Goal: Entertainment & Leisure: Consume media (video, audio)

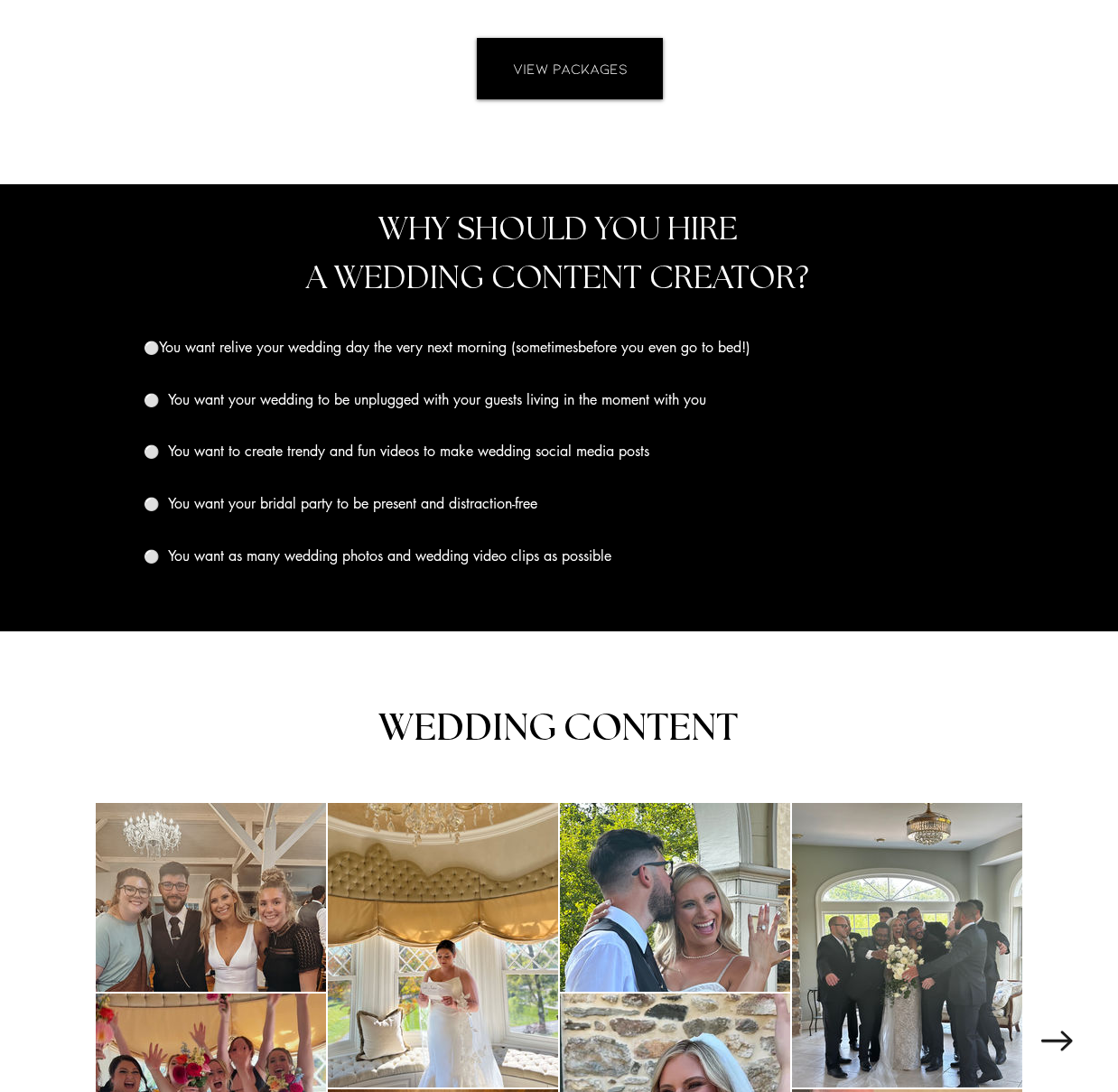
scroll to position [1706, 0]
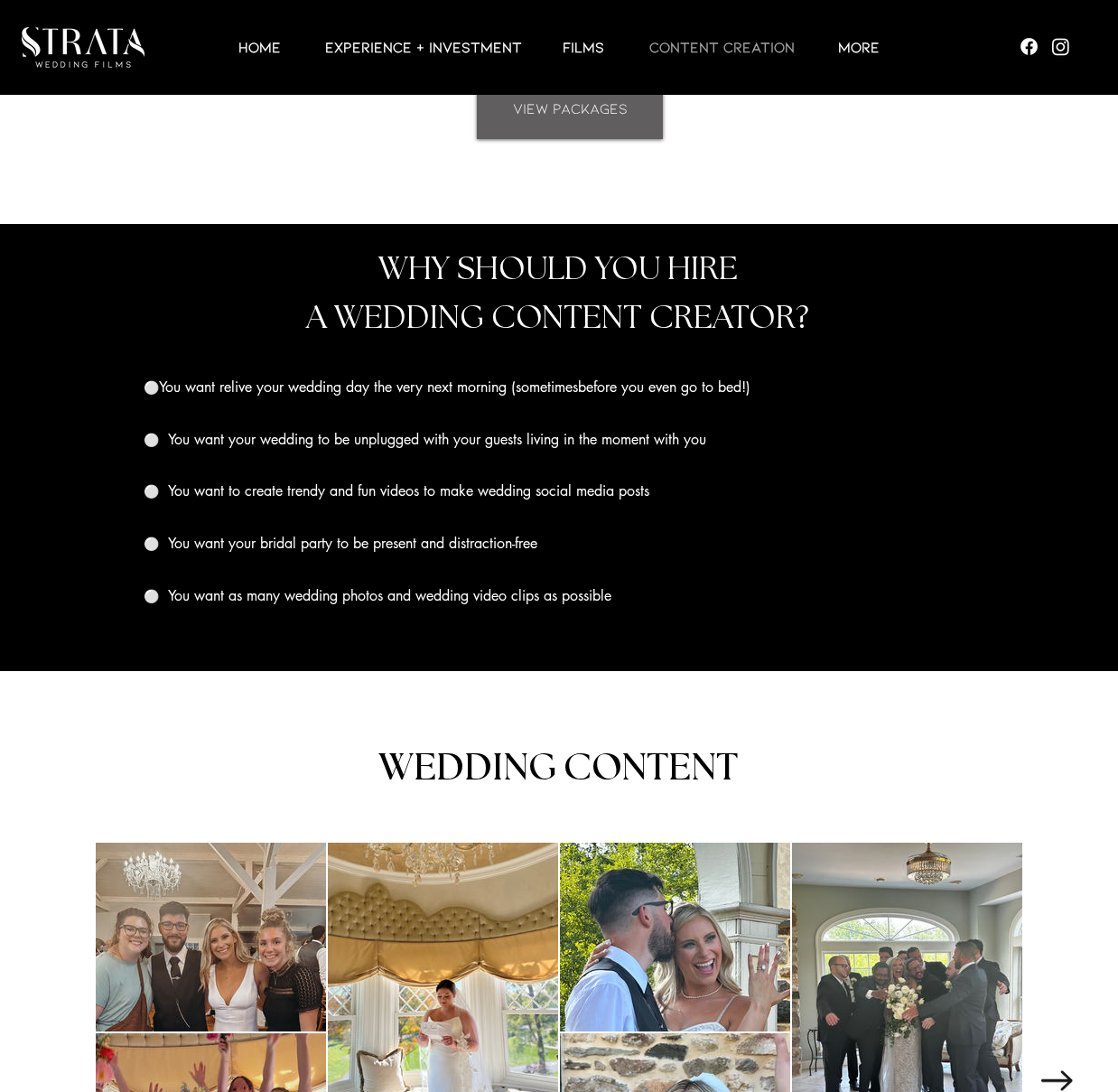
click at [582, 124] on link "VIEW PACKAGES" at bounding box center [570, 108] width 186 height 61
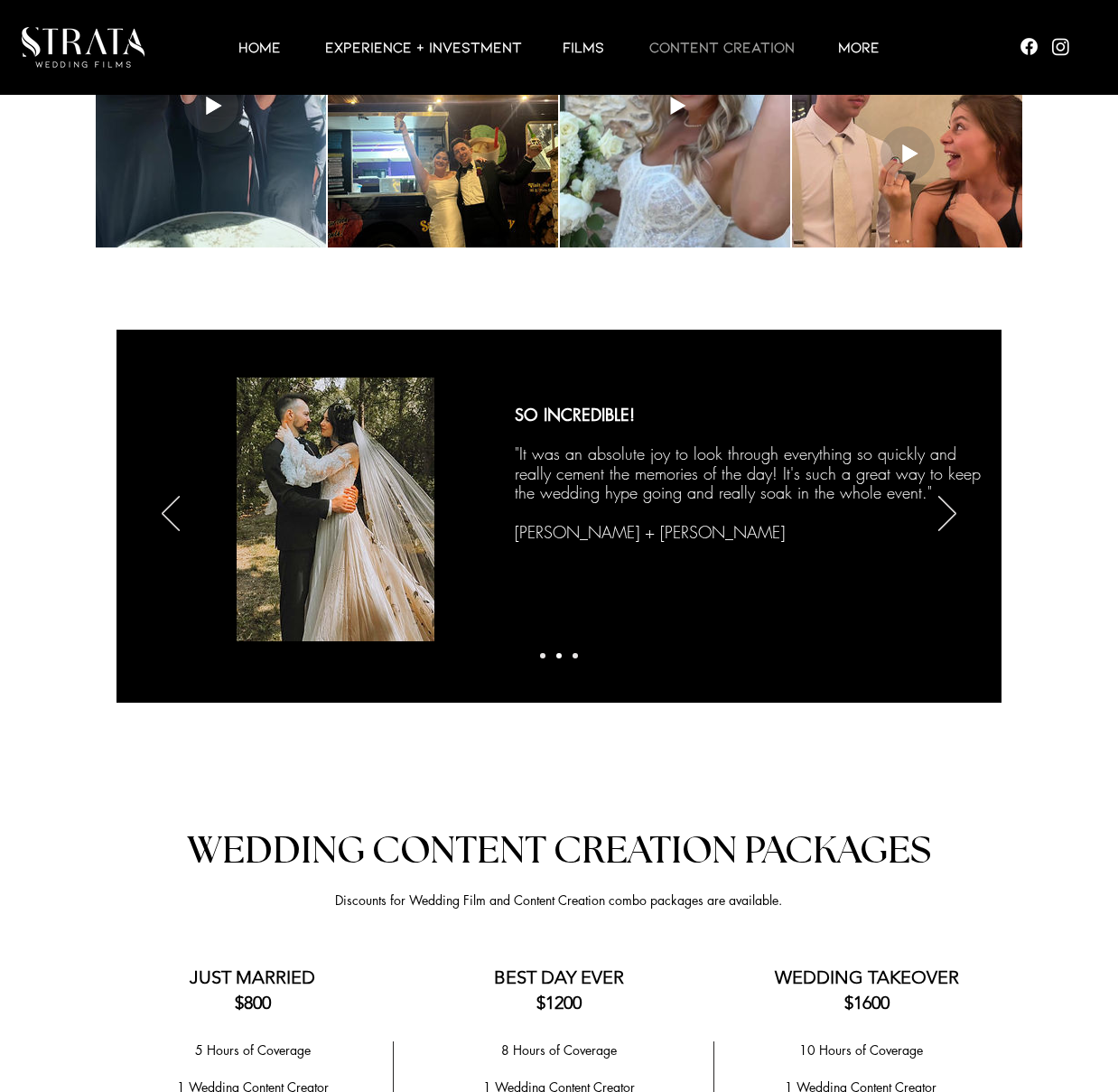
scroll to position [1965, 0]
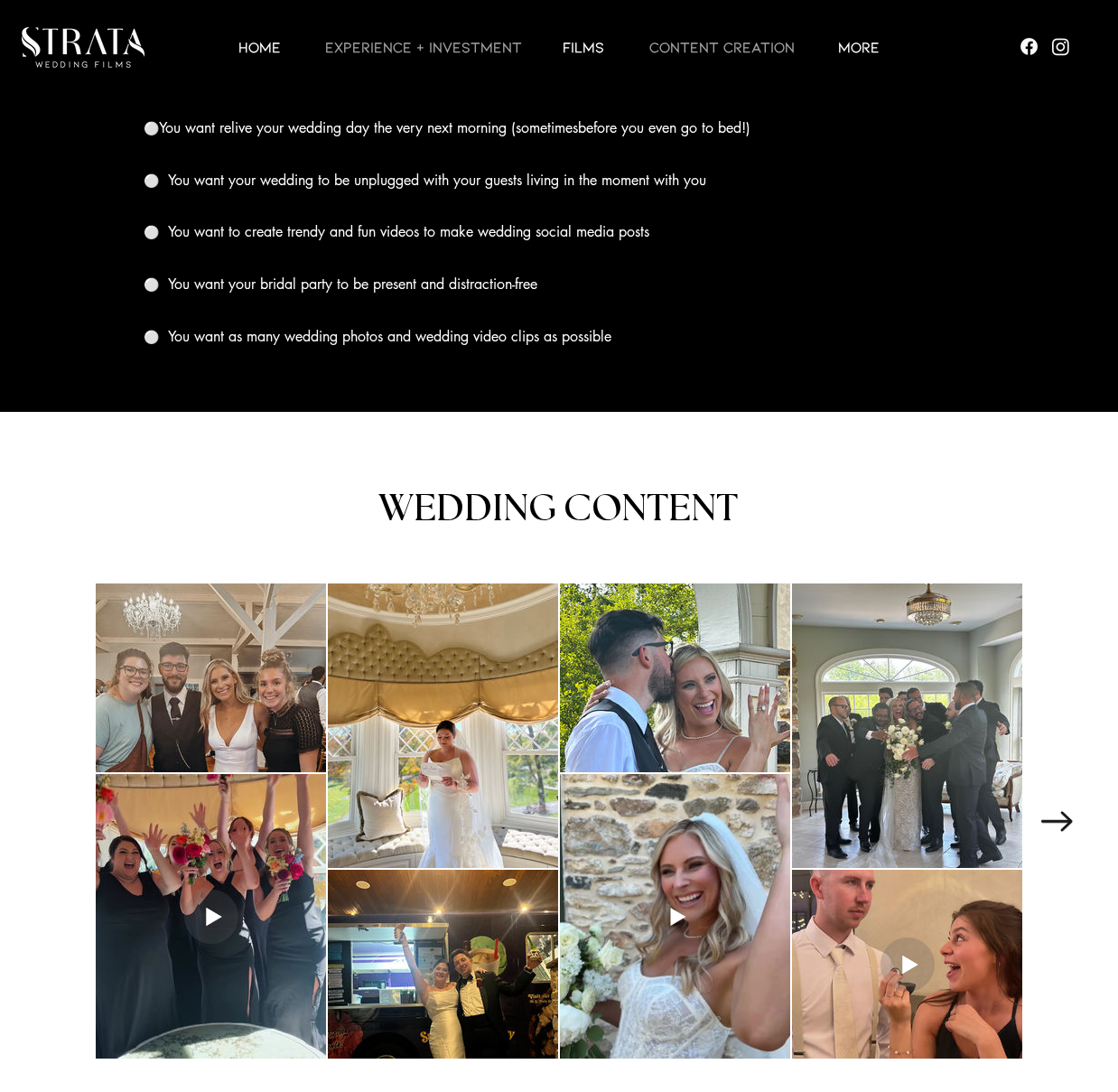
click at [454, 46] on p "EXPERIENCE + INVESTMENT" at bounding box center [423, 46] width 215 height 22
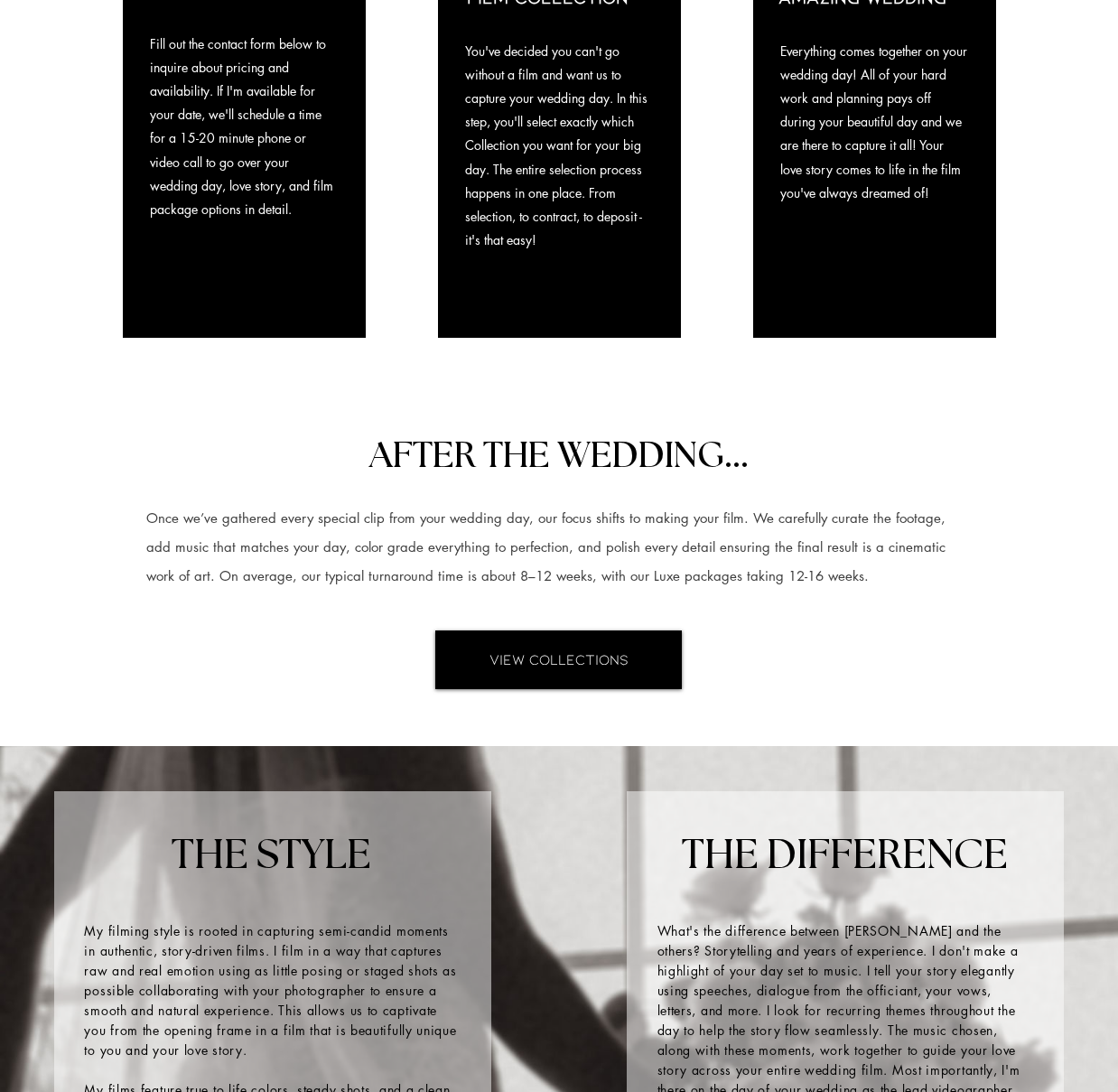
scroll to position [1699, 0]
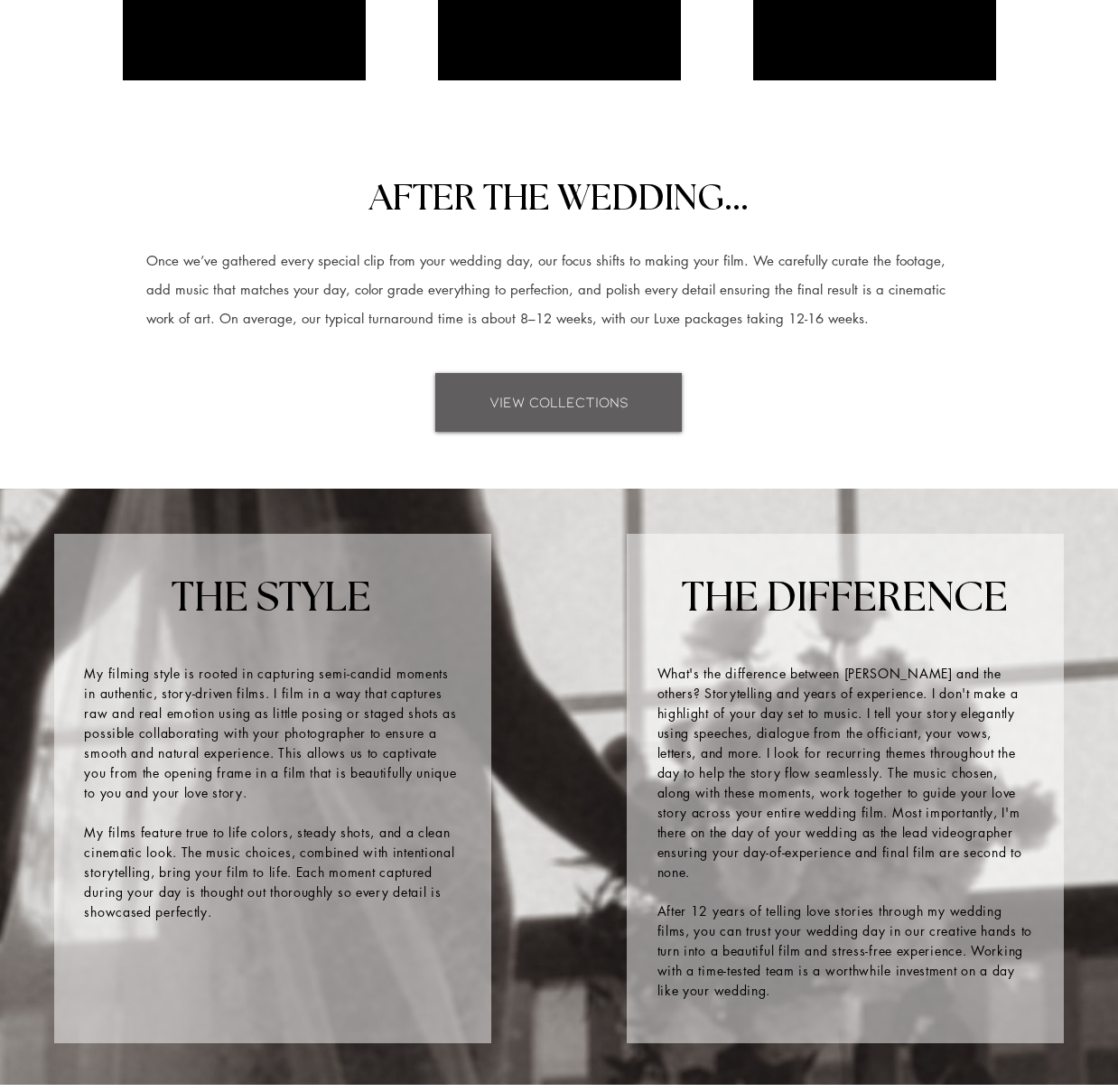
click at [546, 396] on span "VIEW COLLECTIONS" at bounding box center [559, 402] width 139 height 20
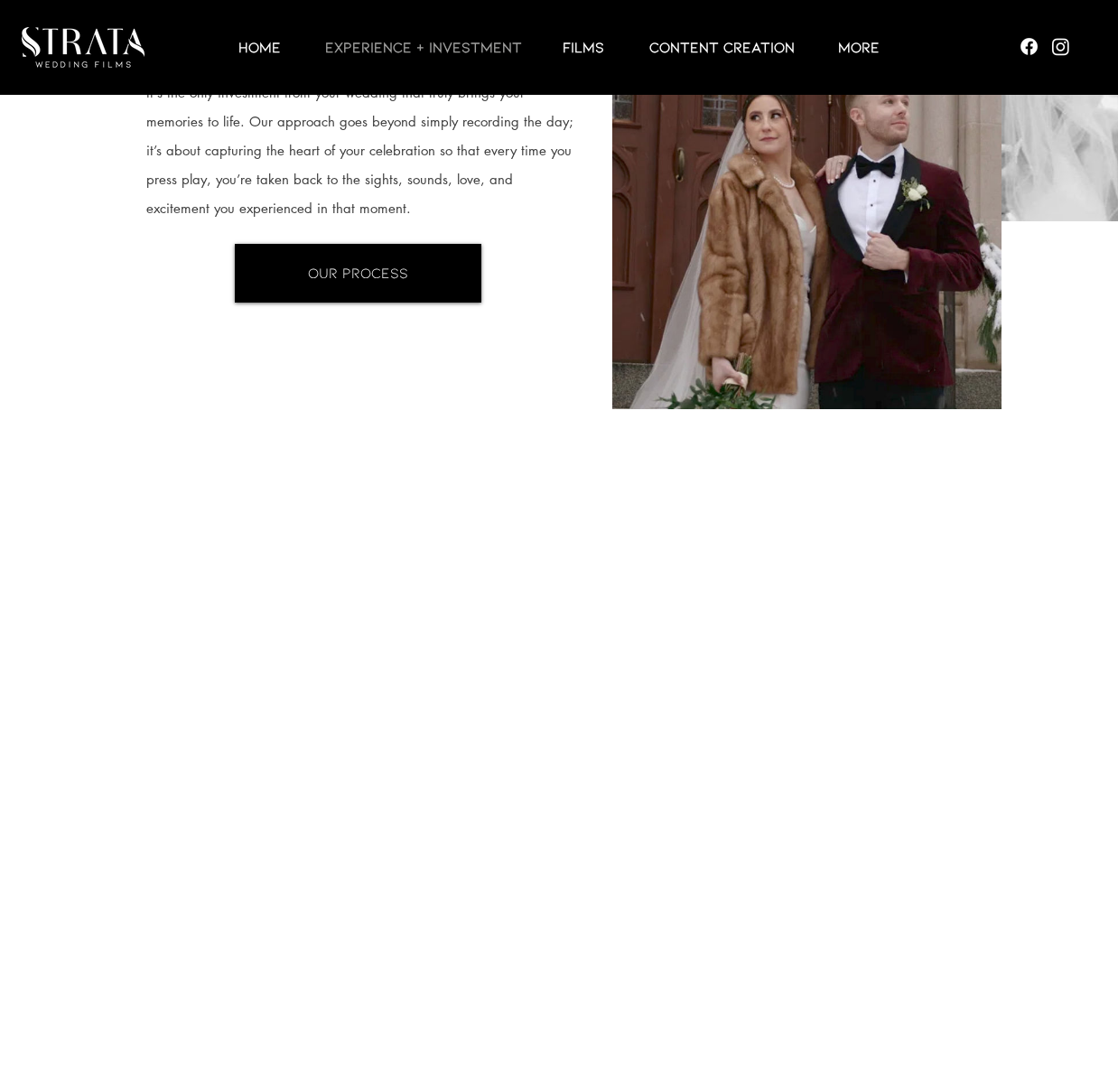
scroll to position [0, 0]
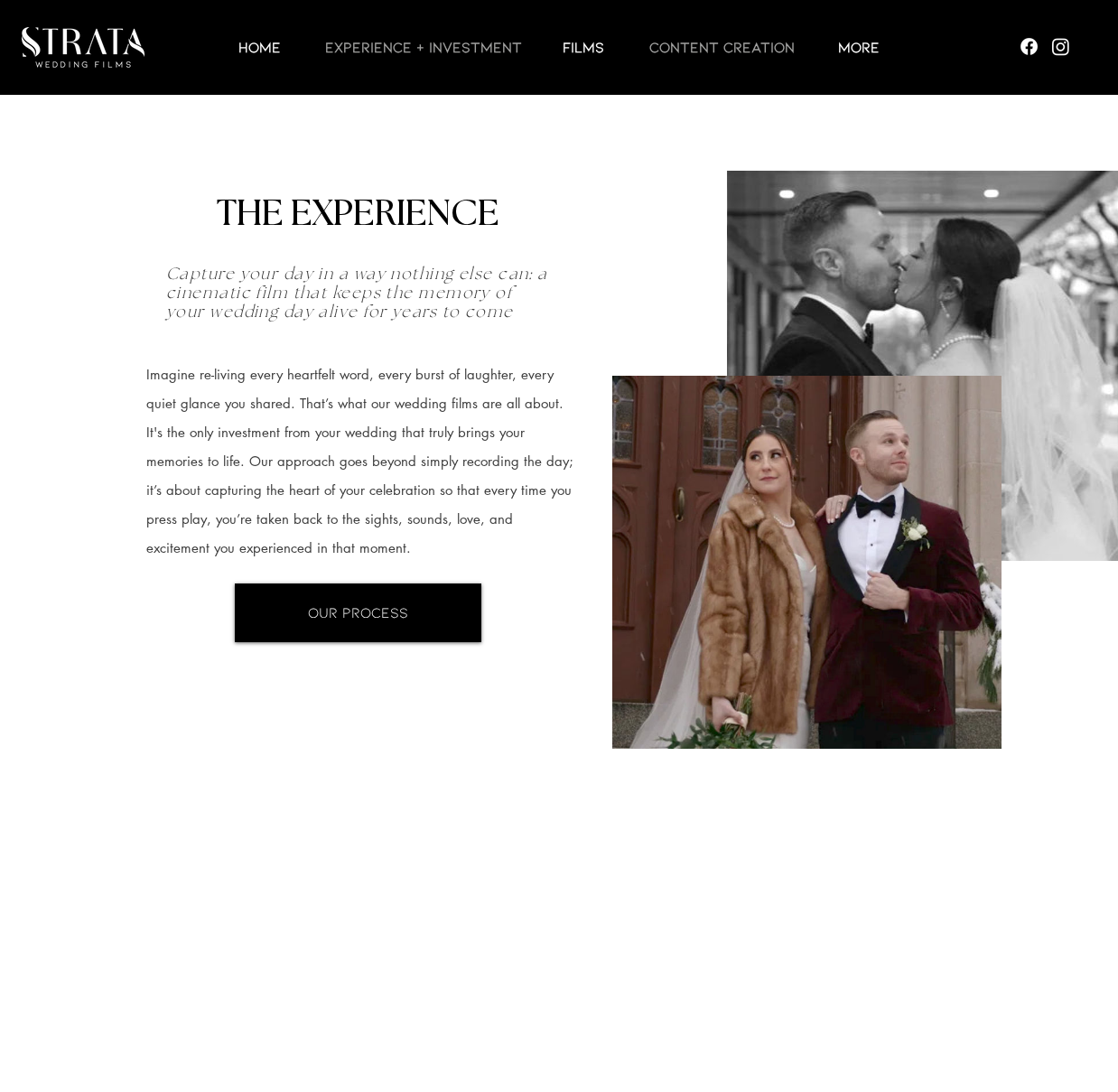
click at [665, 49] on p "CONTENT CREATION" at bounding box center [722, 46] width 163 height 22
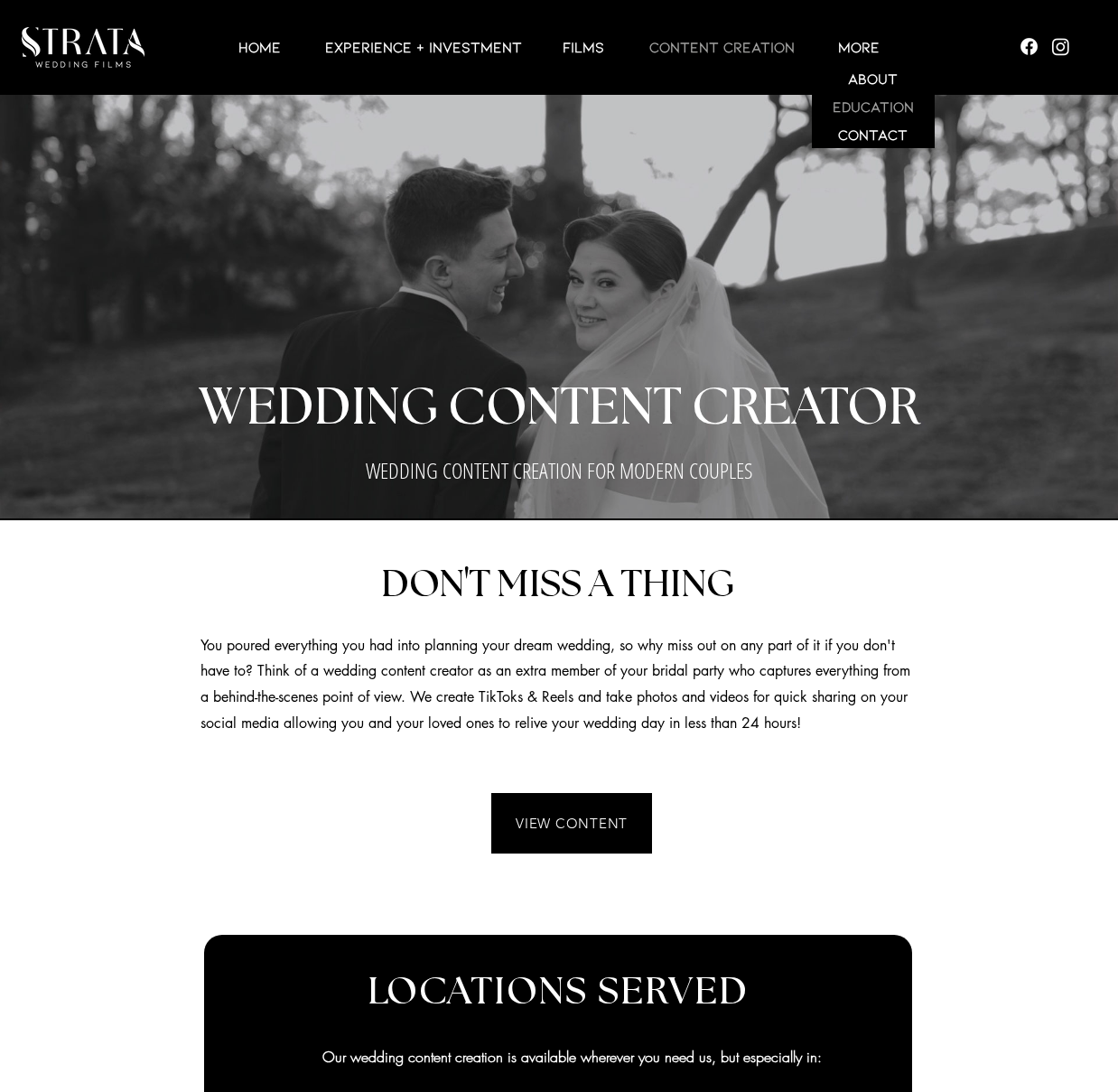
click at [865, 104] on p "EDUCATION" at bounding box center [874, 106] width 96 height 28
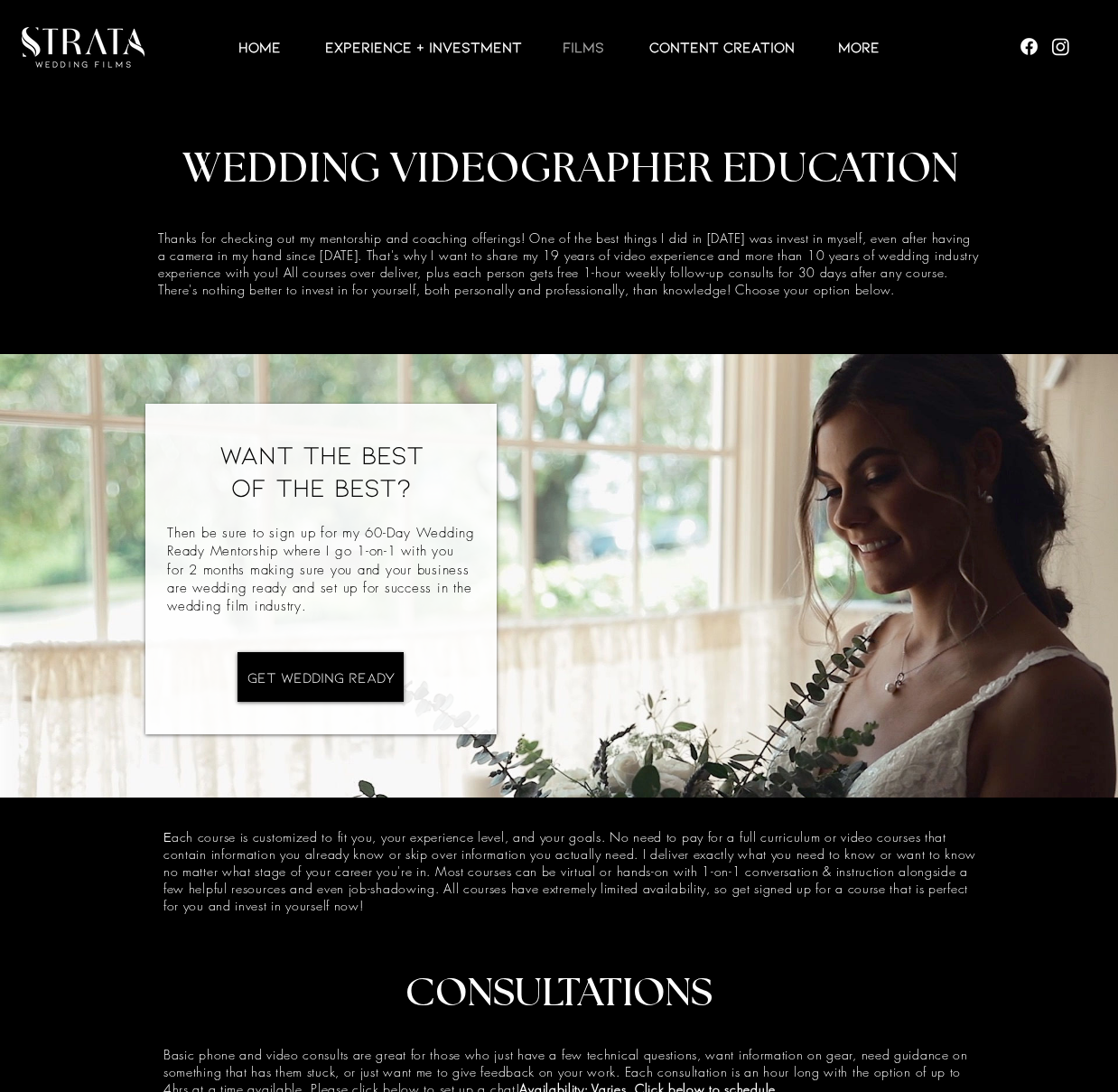
click at [584, 45] on p "Films" at bounding box center [584, 46] width 60 height 22
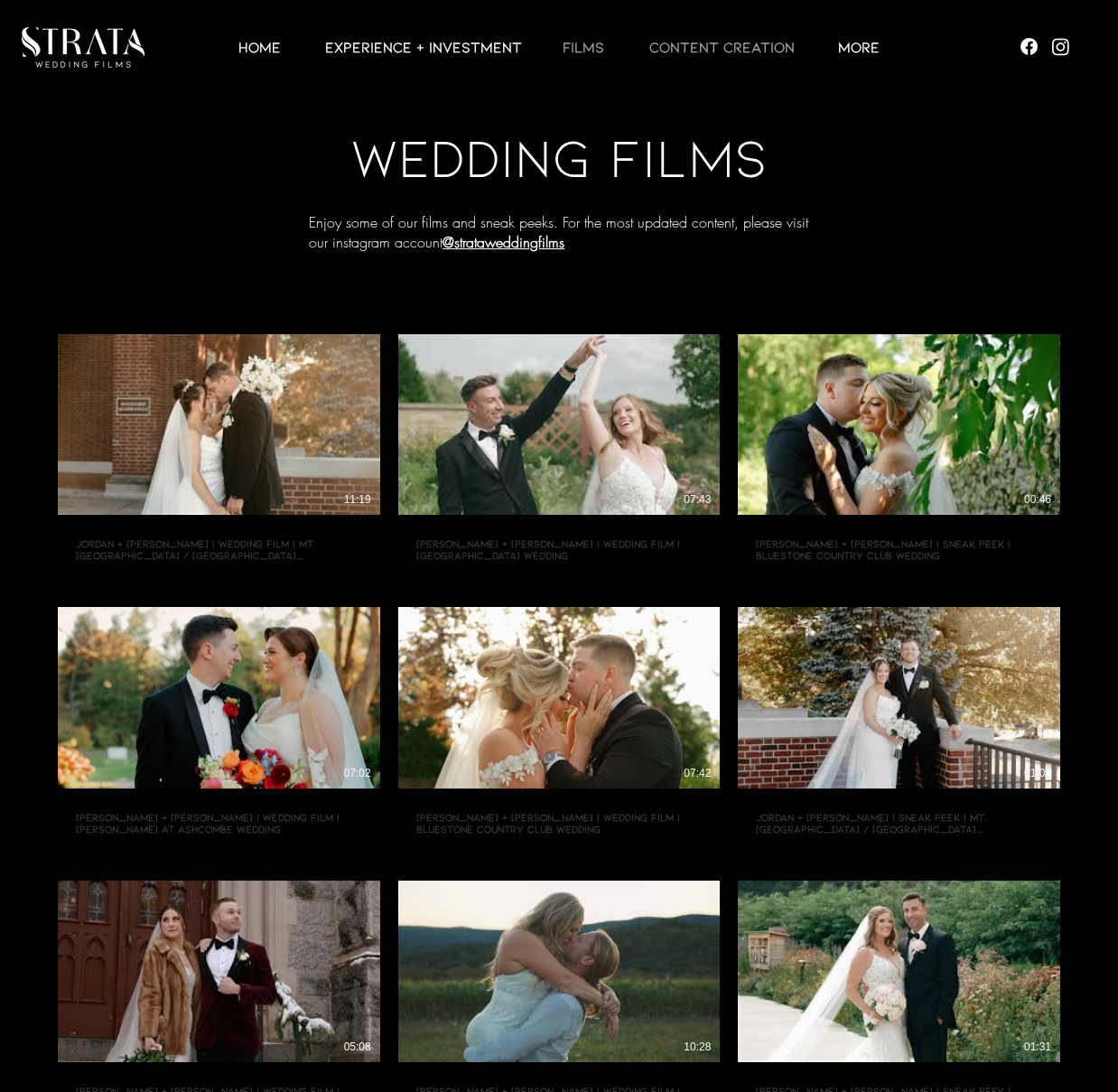
click at [695, 55] on p "CONTENT CREATION" at bounding box center [722, 46] width 163 height 22
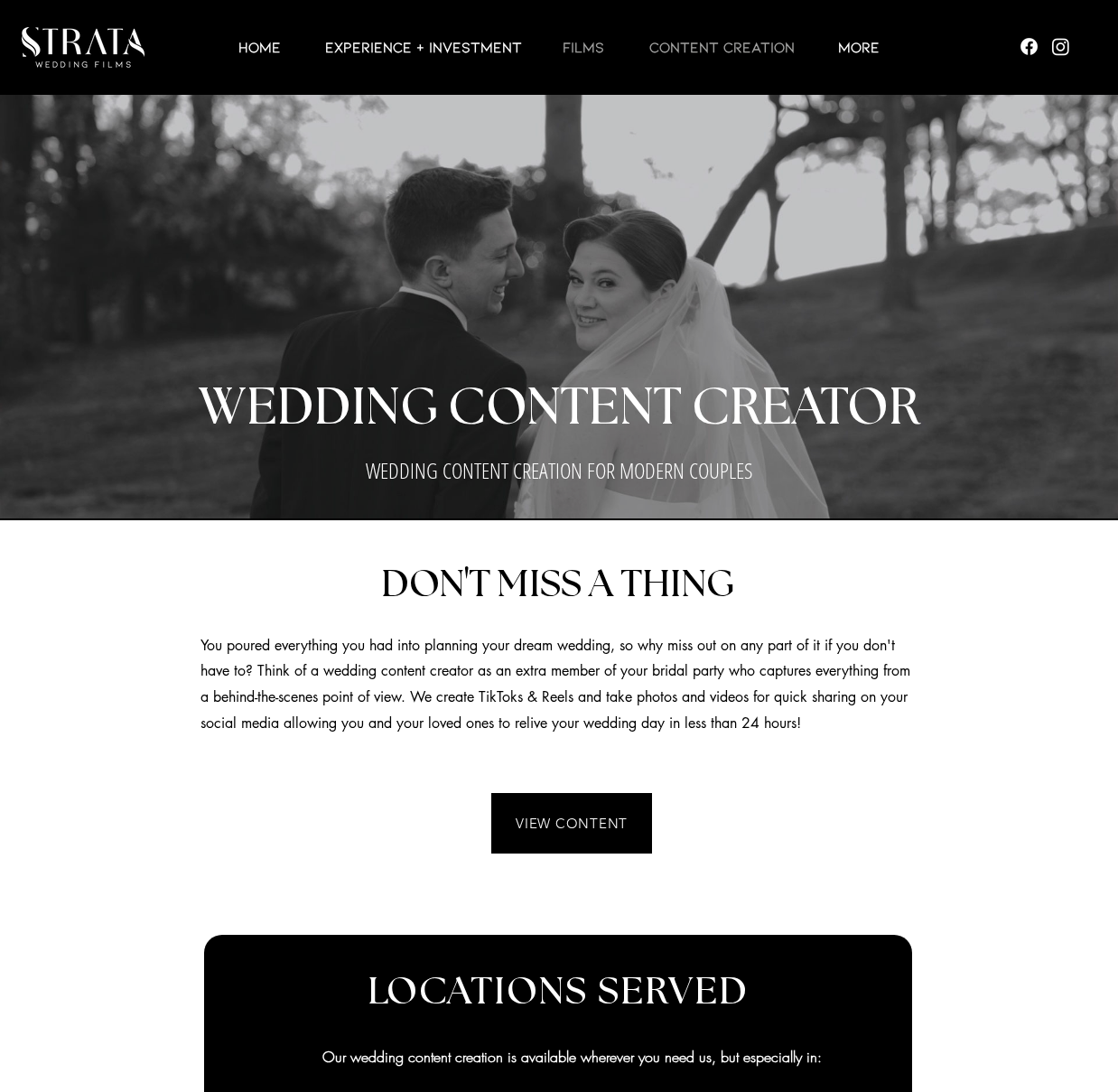
click at [577, 48] on p "Films" at bounding box center [584, 46] width 60 height 22
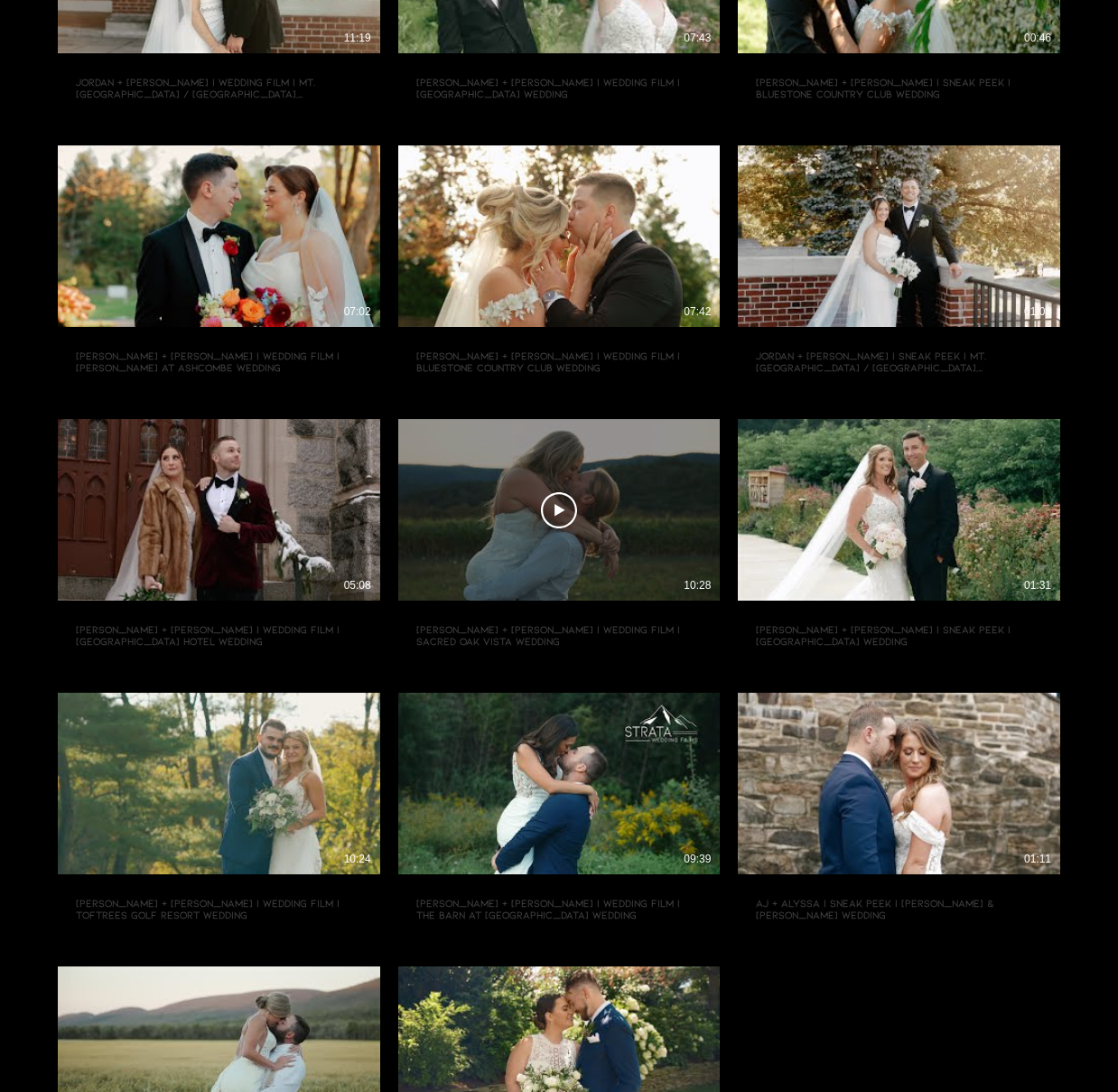
scroll to position [461, 0]
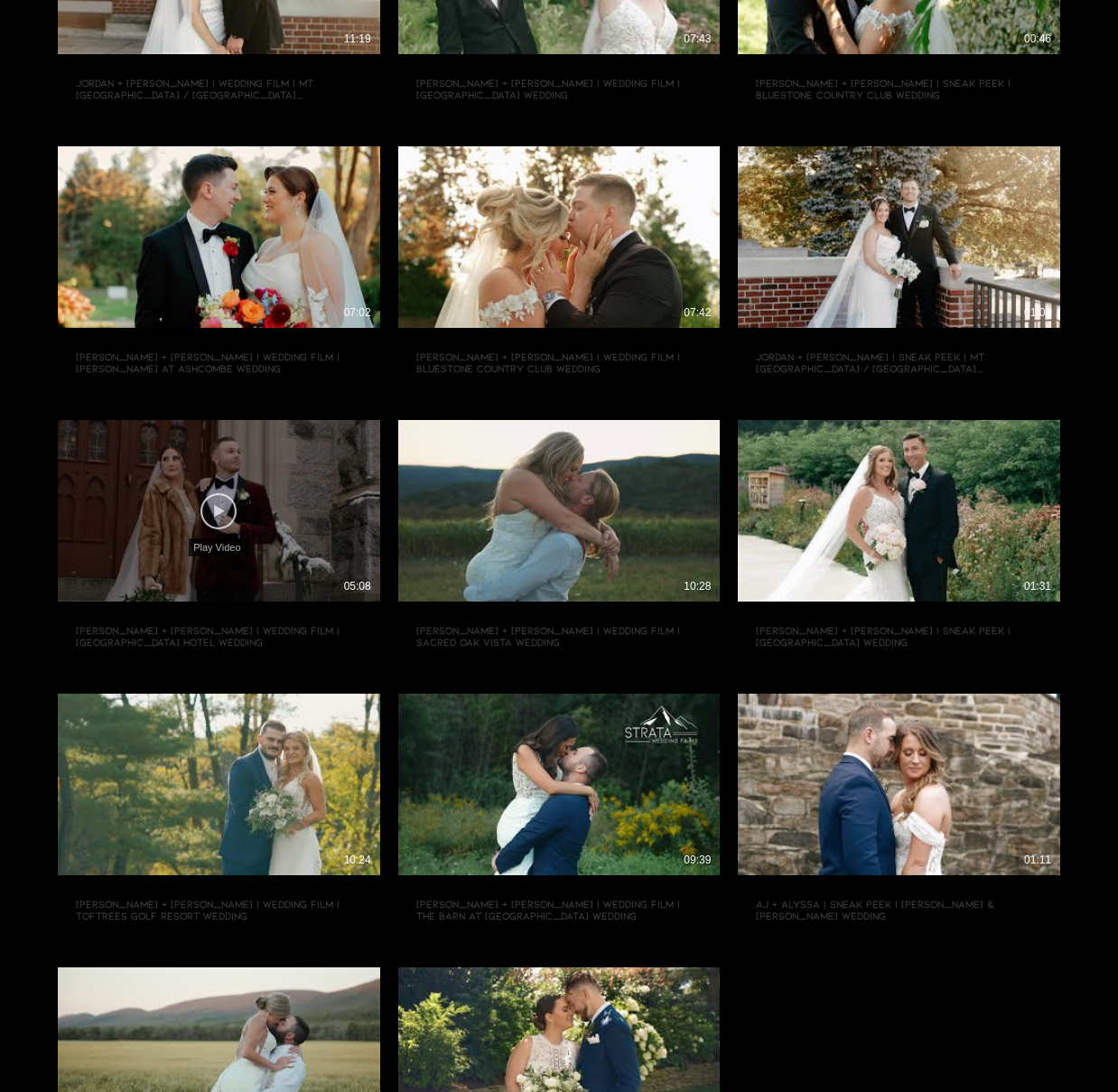
click at [224, 517] on icon "Play Video" at bounding box center [219, 511] width 36 height 36
type input "[URL][DOMAIN_NAME]"
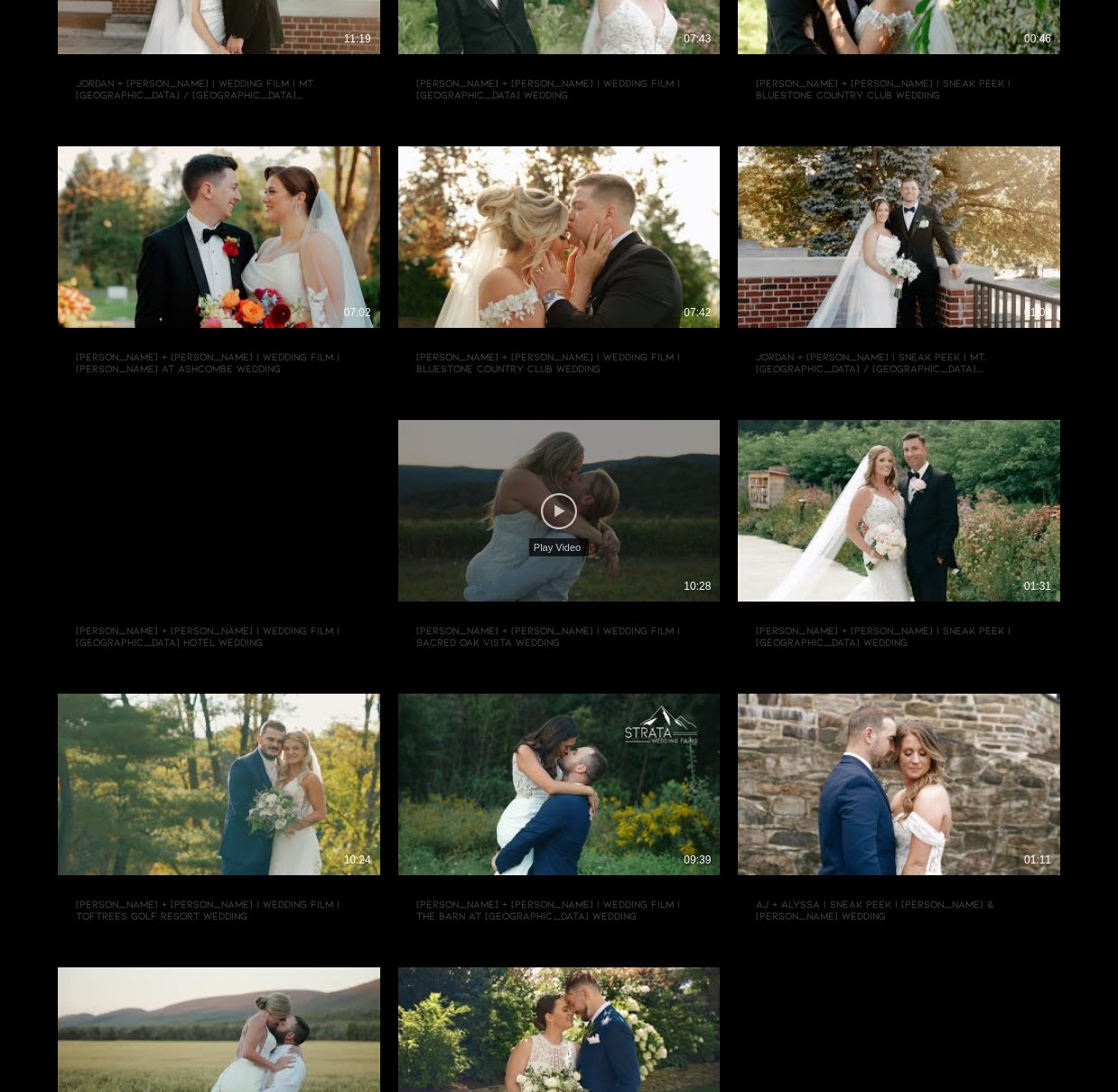
click at [559, 515] on icon "Play Video" at bounding box center [559, 511] width 36 height 36
type input "[URL][DOMAIN_NAME]"
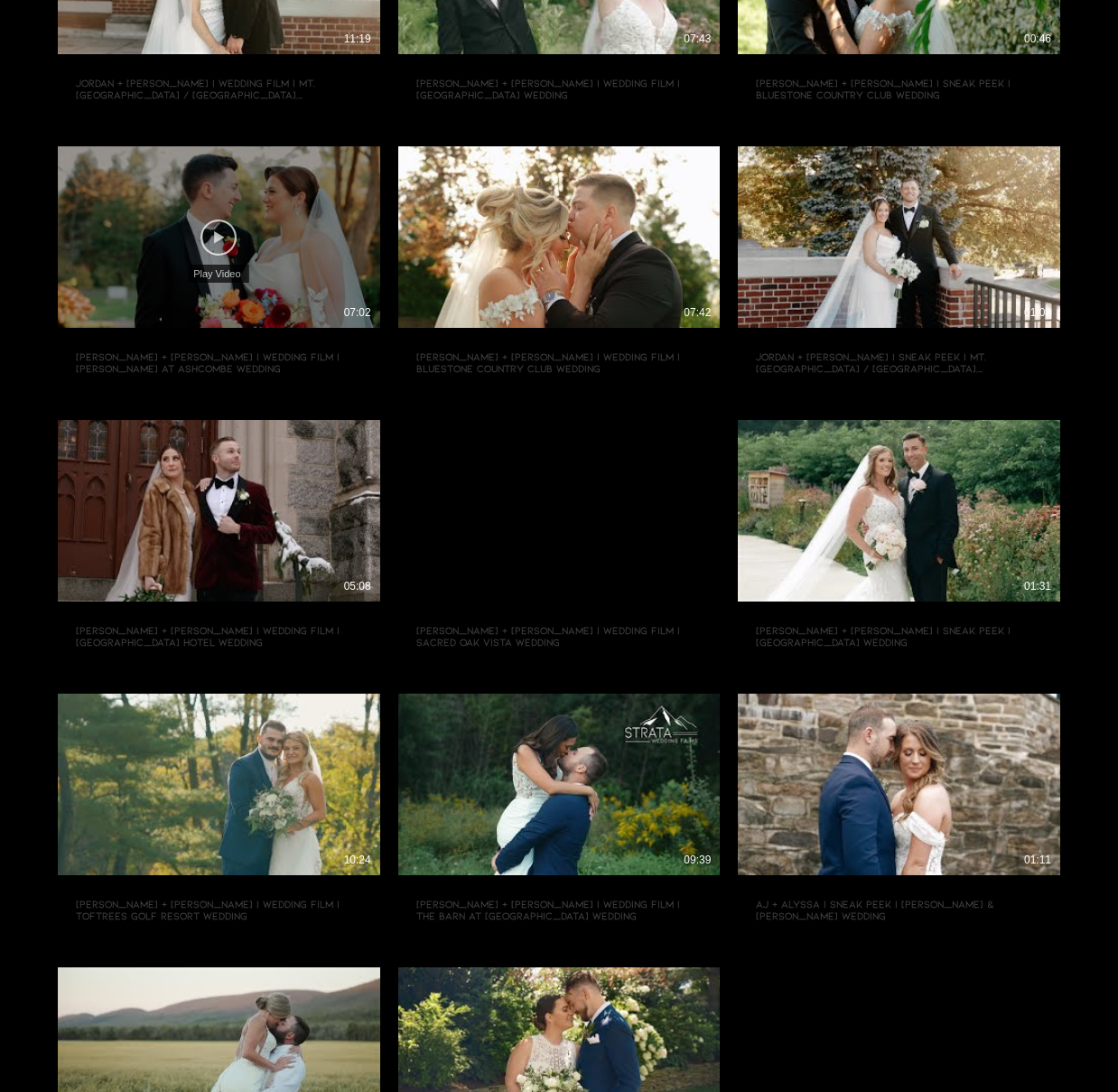
click at [209, 243] on icon "Play Video" at bounding box center [219, 238] width 36 height 36
type input "[URL][DOMAIN_NAME]"
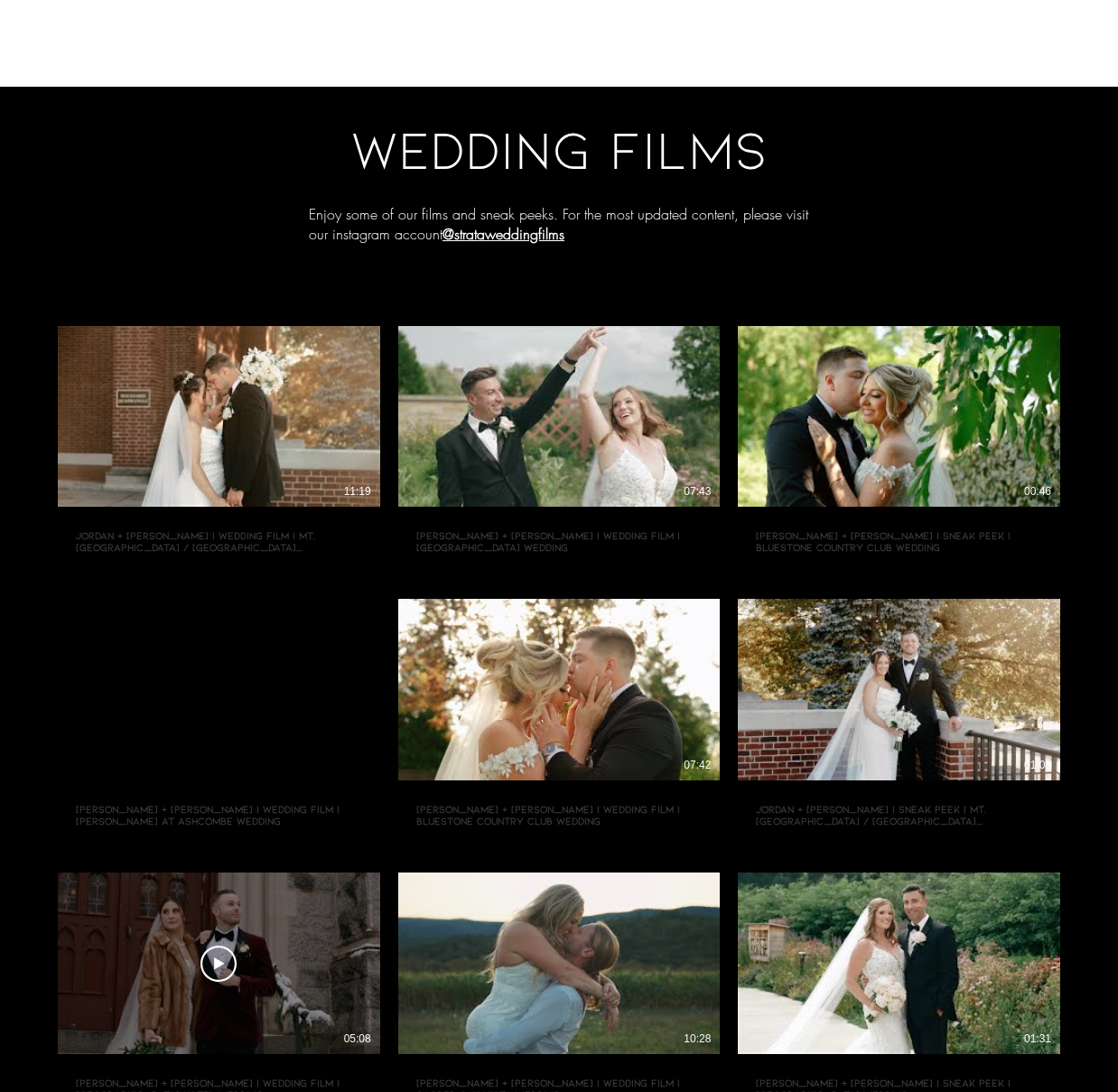
scroll to position [0, 0]
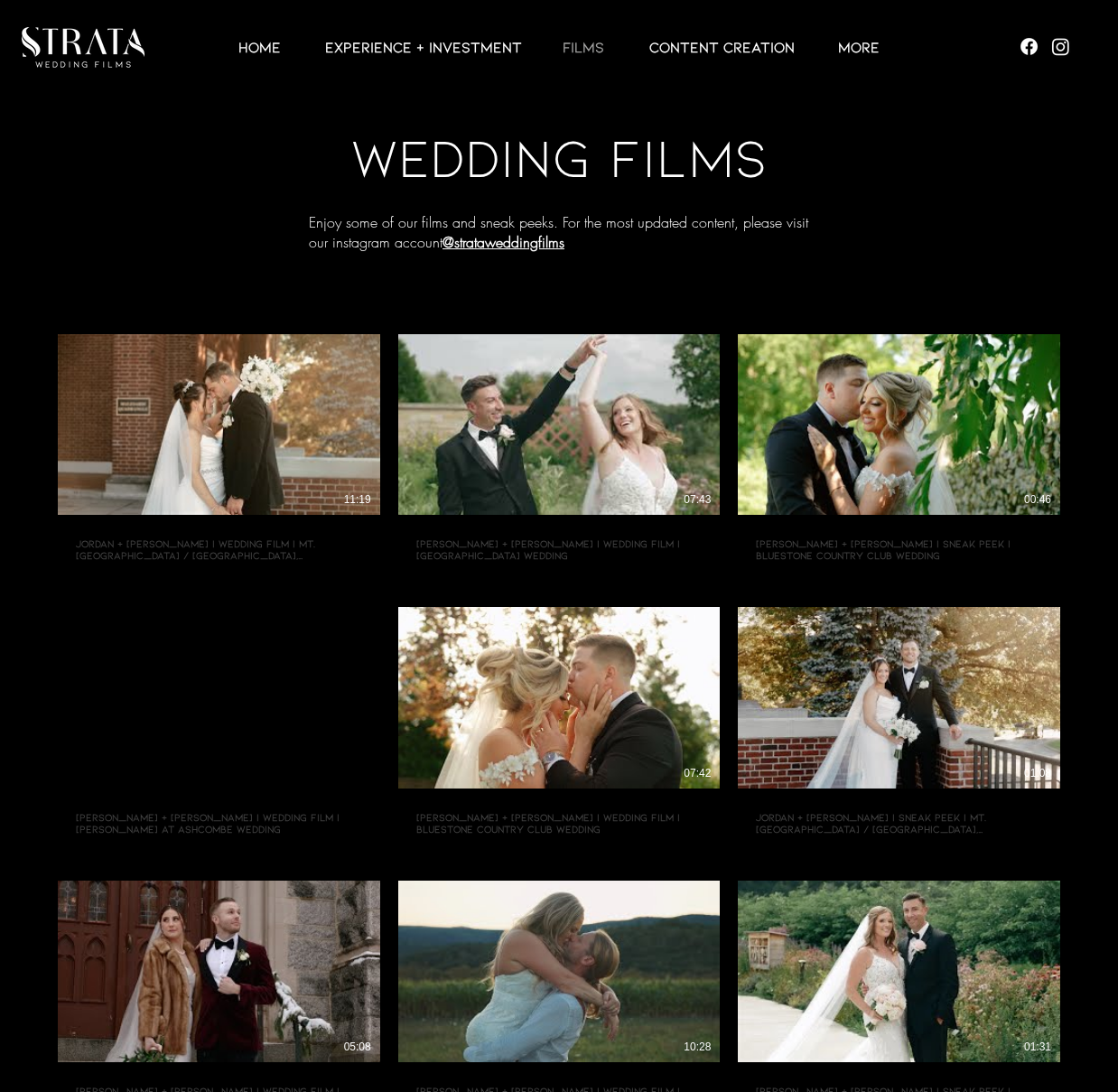
click at [68, 48] on img at bounding box center [83, 47] width 123 height 40
click at [102, 44] on img at bounding box center [83, 47] width 123 height 40
click at [103, 60] on img at bounding box center [83, 47] width 123 height 40
click at [268, 49] on p "HOME" at bounding box center [259, 46] width 60 height 22
